Goal: Task Accomplishment & Management: Use online tool/utility

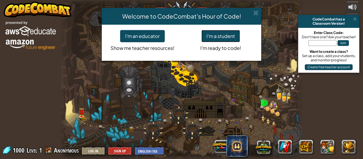
click at [234, 36] on button "I'm a student" at bounding box center [220, 36] width 38 height 12
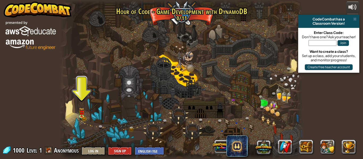
click at [75, 129] on div at bounding box center [181, 79] width 243 height 159
click at [82, 117] on link at bounding box center [82, 116] width 11 height 11
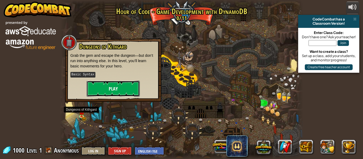
click at [116, 88] on button "Play" at bounding box center [113, 89] width 53 height 16
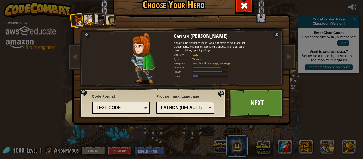
click at [174, 106] on div "Python (Default)" at bounding box center [184, 108] width 46 height 6
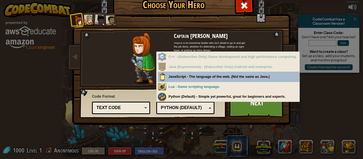
click at [175, 106] on div "Python (Default)" at bounding box center [184, 108] width 46 height 6
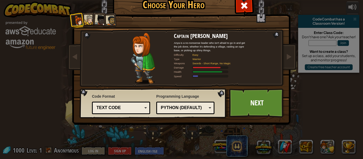
click at [90, 20] on div at bounding box center [89, 20] width 10 height 10
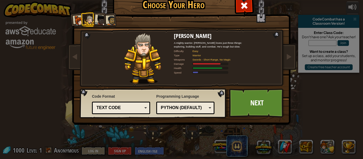
click at [100, 21] on div at bounding box center [100, 20] width 11 height 11
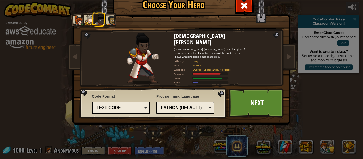
click at [108, 20] on div at bounding box center [111, 21] width 10 height 10
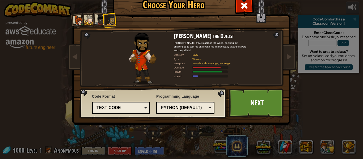
click at [78, 18] on div at bounding box center [78, 20] width 11 height 11
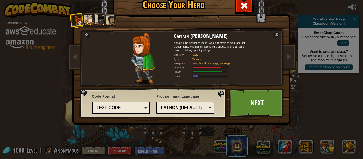
click at [100, 17] on div at bounding box center [100, 20] width 11 height 11
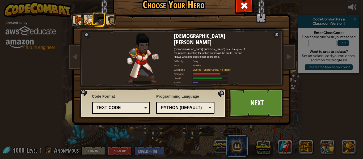
click at [108, 17] on div at bounding box center [111, 21] width 10 height 10
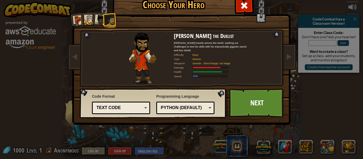
click at [99, 18] on div at bounding box center [100, 20] width 11 height 11
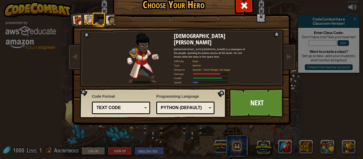
click at [99, 18] on div at bounding box center [100, 20] width 11 height 11
click at [88, 19] on div at bounding box center [89, 20] width 10 height 10
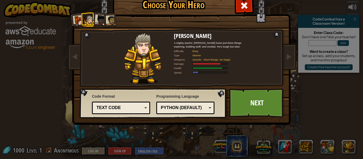
click at [99, 17] on div at bounding box center [100, 20] width 11 height 11
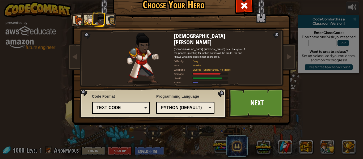
click at [136, 108] on div "Text code" at bounding box center [119, 108] width 46 height 6
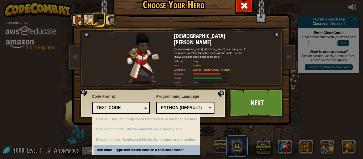
click at [135, 105] on div "Text code" at bounding box center [119, 108] width 46 height 6
click at [264, 73] on div "Captain [PERSON_NAME] Anya is a no-nonsense leader who isn't afraid to go in an…" at bounding box center [181, 68] width 199 height 116
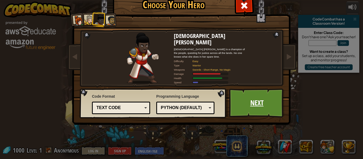
click at [239, 109] on link "Next" at bounding box center [256, 102] width 55 height 29
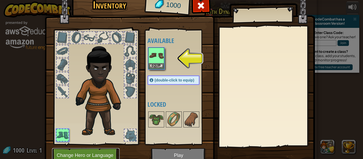
click at [100, 155] on button "Change Hero or Language" at bounding box center [85, 155] width 67 height 15
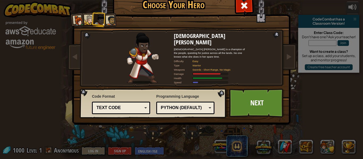
click at [107, 21] on div at bounding box center [111, 21] width 10 height 10
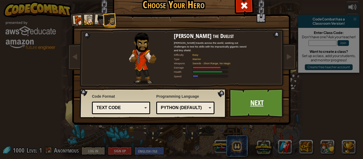
click at [248, 97] on link "Next" at bounding box center [256, 102] width 55 height 29
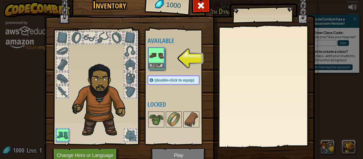
click at [160, 58] on img at bounding box center [156, 55] width 15 height 15
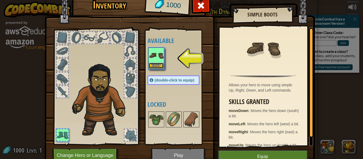
click at [159, 66] on button "Equip" at bounding box center [156, 66] width 15 height 6
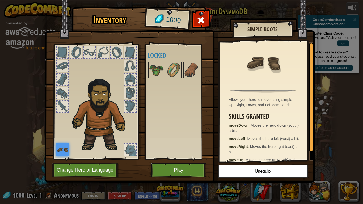
click at [179, 159] on button "Play" at bounding box center [178, 170] width 55 height 15
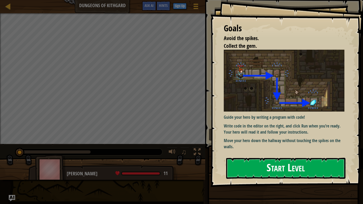
click at [269, 159] on button "Start Level" at bounding box center [285, 168] width 119 height 21
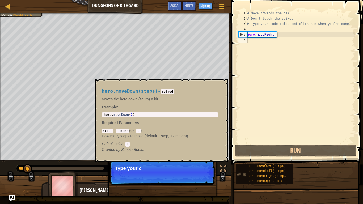
click at [239, 159] on img at bounding box center [241, 174] width 10 height 10
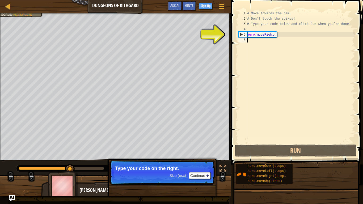
click at [274, 35] on div "# Move towards the gem. # Don’t touch the spikes! # Type your code below and cl…" at bounding box center [300, 82] width 109 height 143
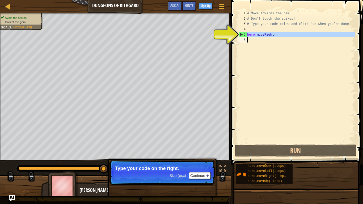
click at [257, 34] on div "# Move towards the gem. # Don’t touch the spikes! # Type your code below and cl…" at bounding box center [300, 77] width 109 height 133
type textarea "hero.moveRight()"
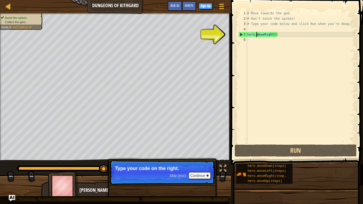
click at [252, 41] on div "# Move towards the gem. # Don’t touch the spikes! # Type your code below and cl…" at bounding box center [300, 82] width 109 height 143
click at [239, 34] on div "5" at bounding box center [242, 34] width 8 height 5
click at [240, 34] on div "5" at bounding box center [242, 34] width 8 height 5
type textarea "hero.moveRight()"
click at [272, 36] on div "# Move towards the gem. # Don’t touch the spikes! # Type your code below and cl…" at bounding box center [300, 82] width 109 height 143
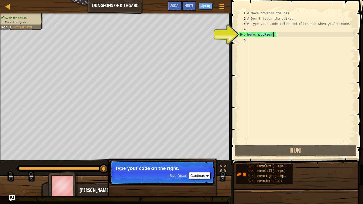
click at [280, 35] on div "# Move towards the gem. # Don’t touch the spikes! # Type your code below and cl…" at bounding box center [300, 82] width 109 height 143
click at [274, 35] on div "# Move towards the gem. # Don’t touch the spikes! # Type your code below and cl…" at bounding box center [300, 82] width 109 height 143
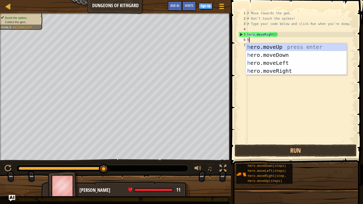
scroll to position [2, 0]
type textarea "he"
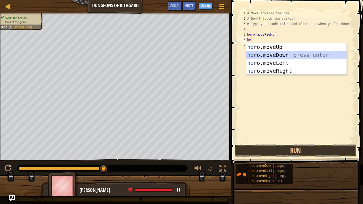
click at [290, 55] on div "he ro.moveUp press enter he ro.moveDown press enter he ro.moveLeft press enter …" at bounding box center [296, 67] width 100 height 48
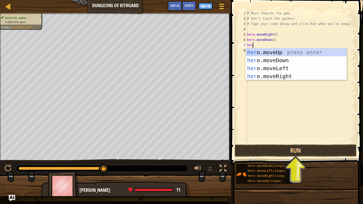
type textarea "hero"
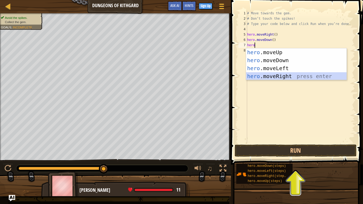
click at [292, 76] on div "hero .moveUp press enter hero .moveDown press enter hero .moveLeft press enter …" at bounding box center [296, 72] width 100 height 48
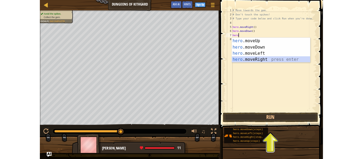
scroll to position [2, 0]
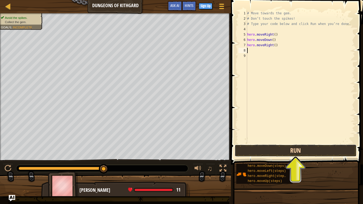
click at [299, 151] on button "Run" at bounding box center [295, 150] width 122 height 12
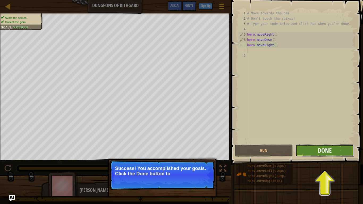
click at [302, 151] on button "Done" at bounding box center [324, 150] width 58 height 12
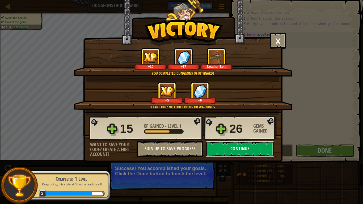
click at [245, 151] on button "Continue" at bounding box center [239, 149] width 68 height 16
